Goal: Navigation & Orientation: Find specific page/section

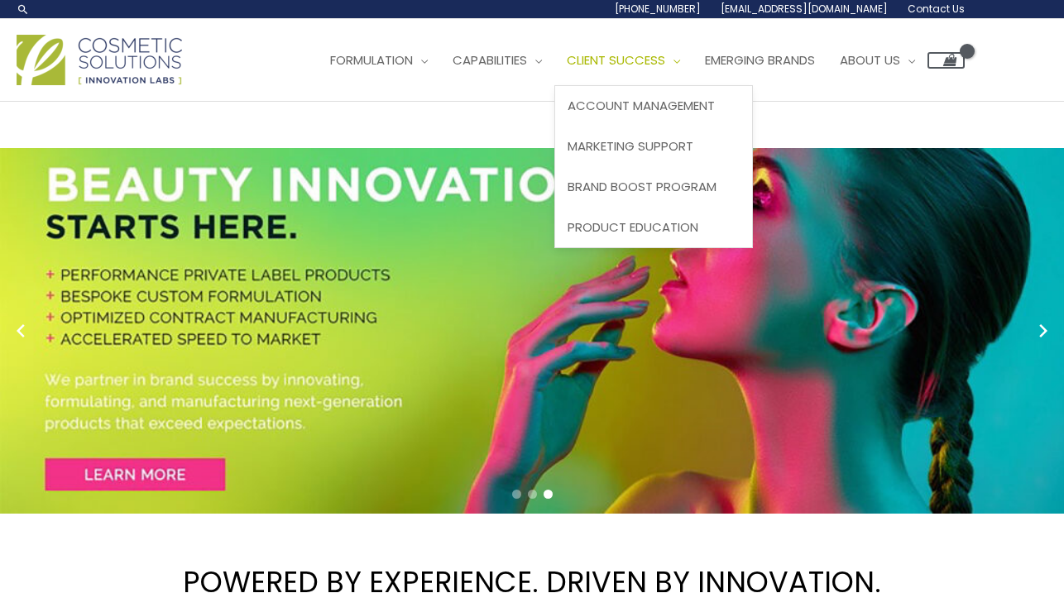
click at [665, 54] on span "Client Success" at bounding box center [616, 59] width 98 height 17
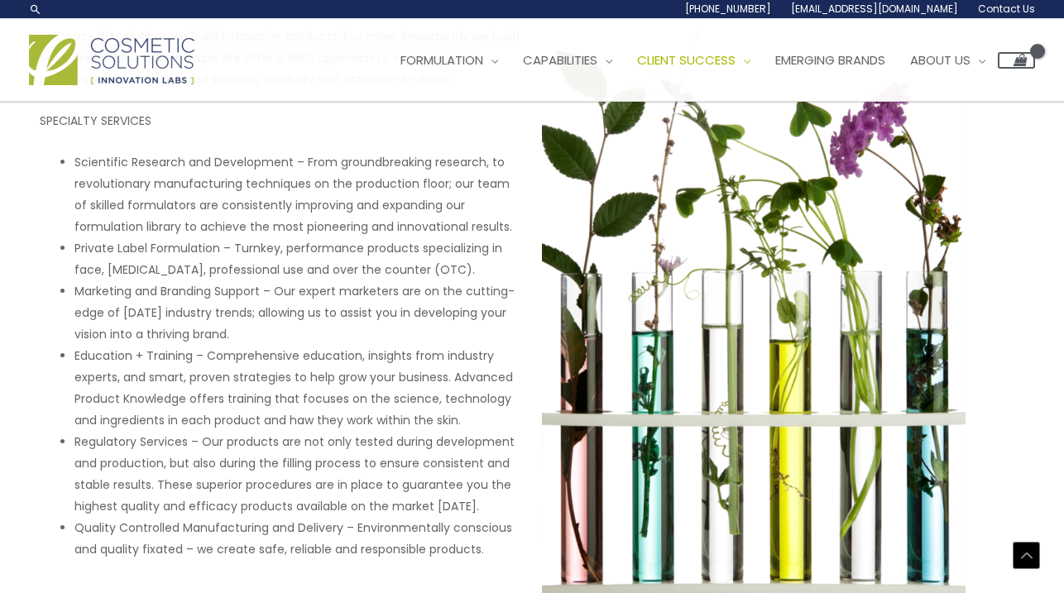
scroll to position [45, 0]
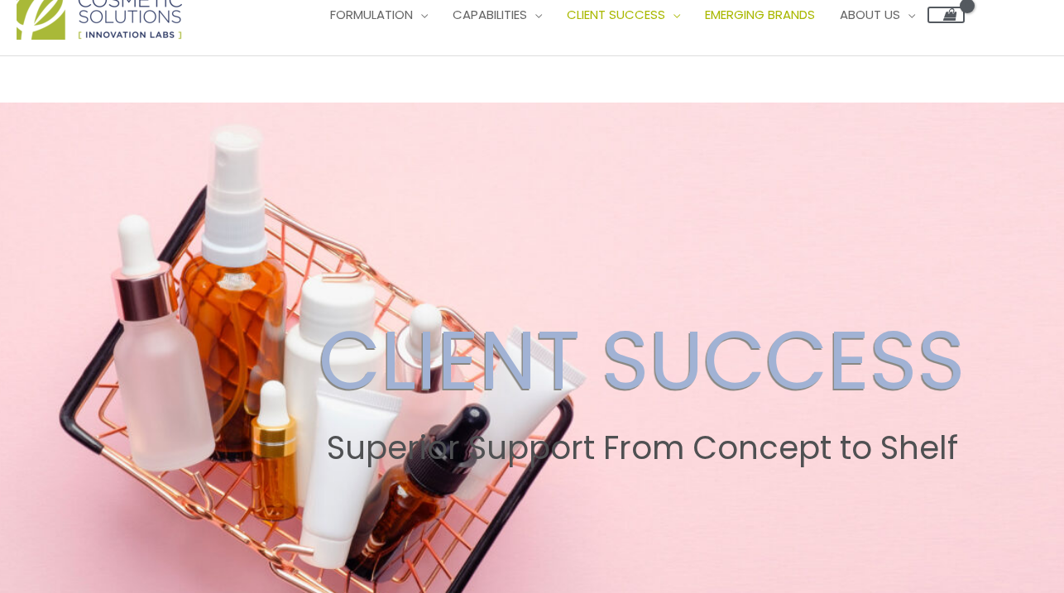
click at [815, 14] on span "Emerging Brands" at bounding box center [760, 14] width 110 height 17
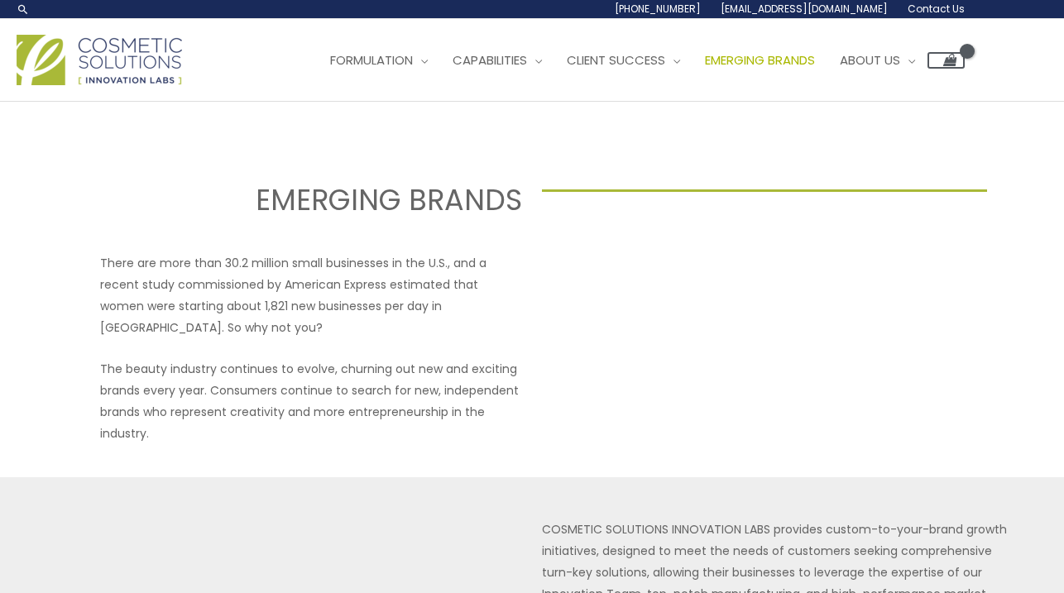
click at [120, 77] on img at bounding box center [99, 60] width 165 height 50
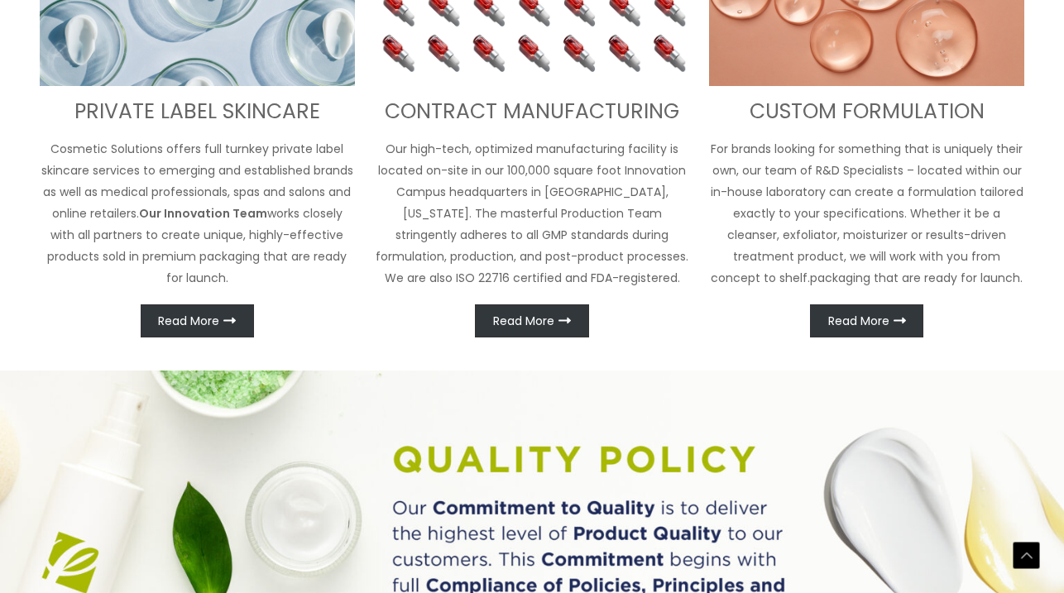
scroll to position [1049, 0]
